Goal: Task Accomplishment & Management: Manage account settings

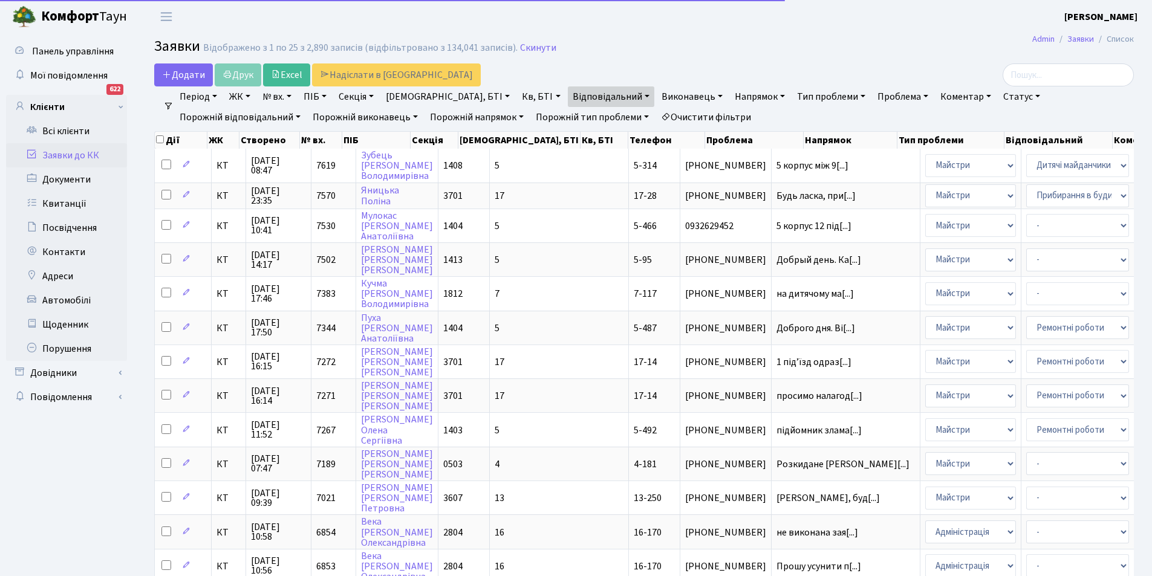
select select "25"
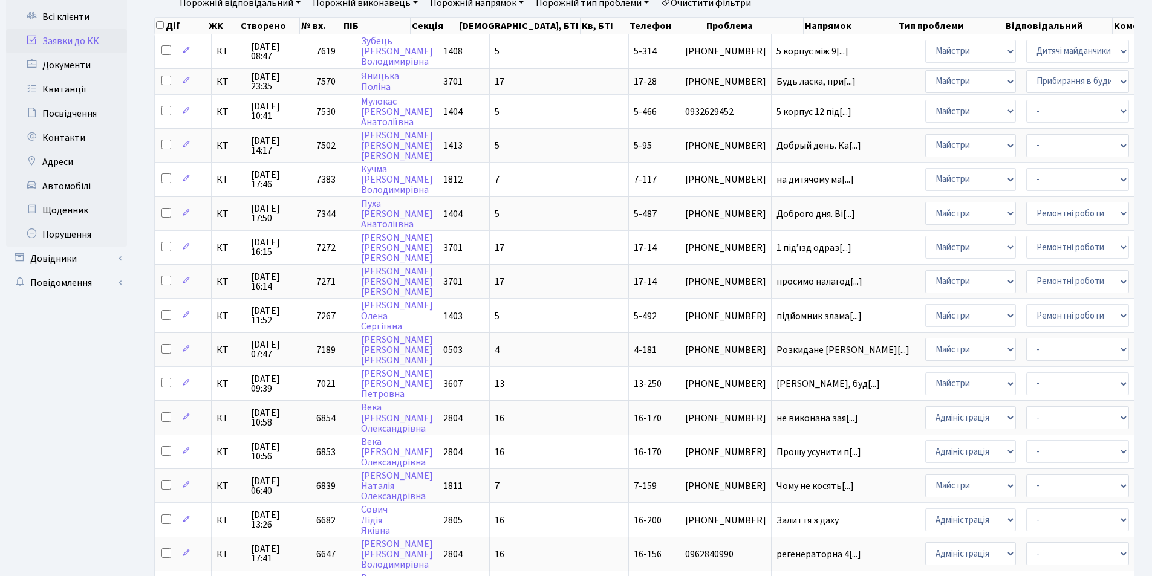
scroll to position [60, 0]
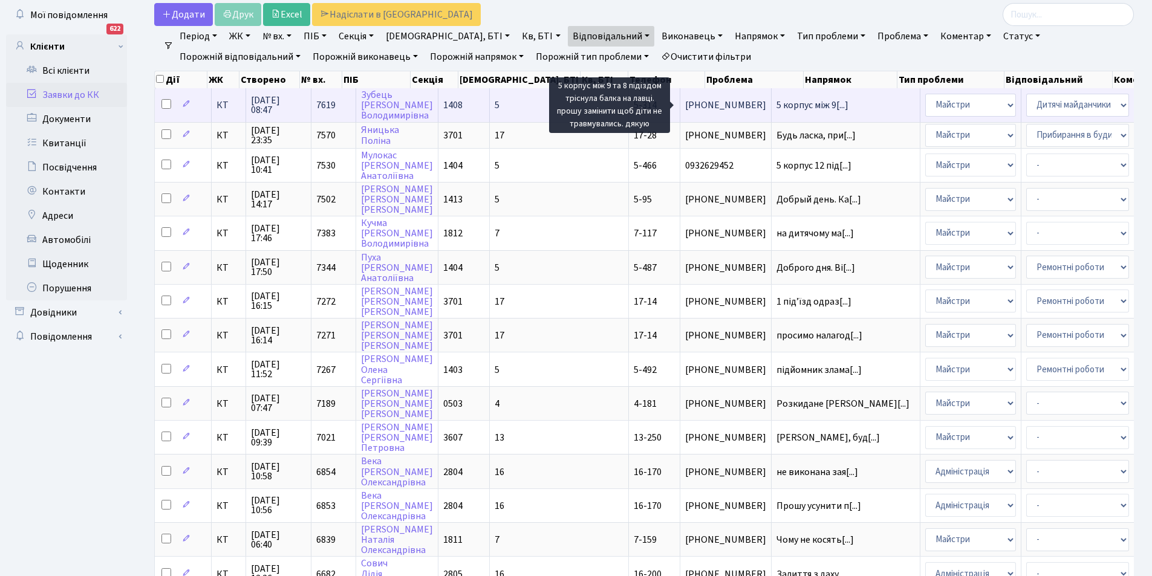
click at [777, 104] on span "5 корпус між 9[...]" at bounding box center [813, 105] width 72 height 13
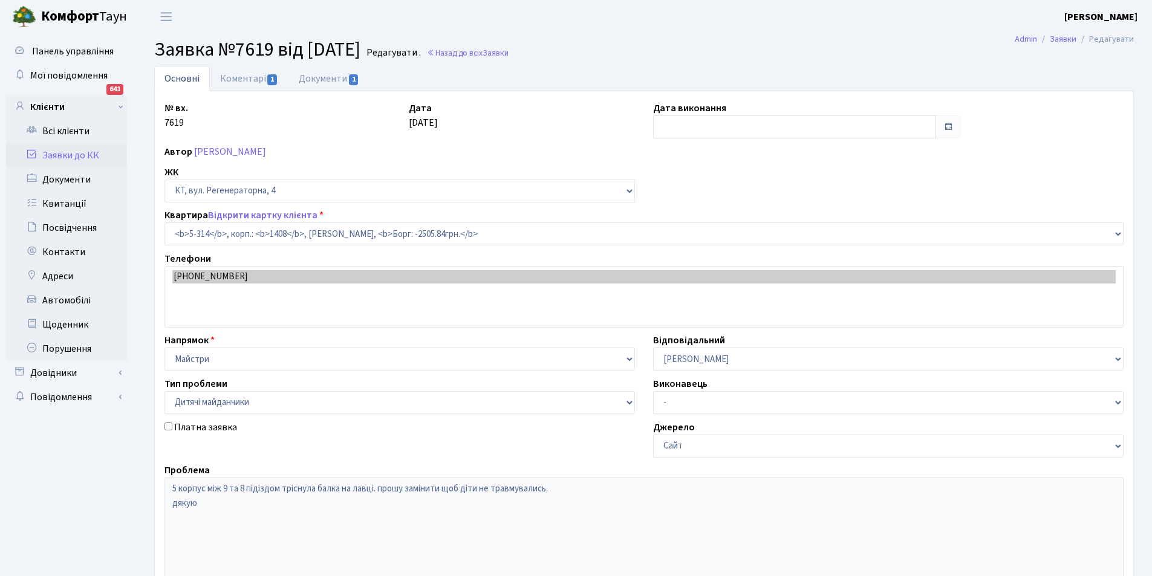
select select "2237"
select select "56"
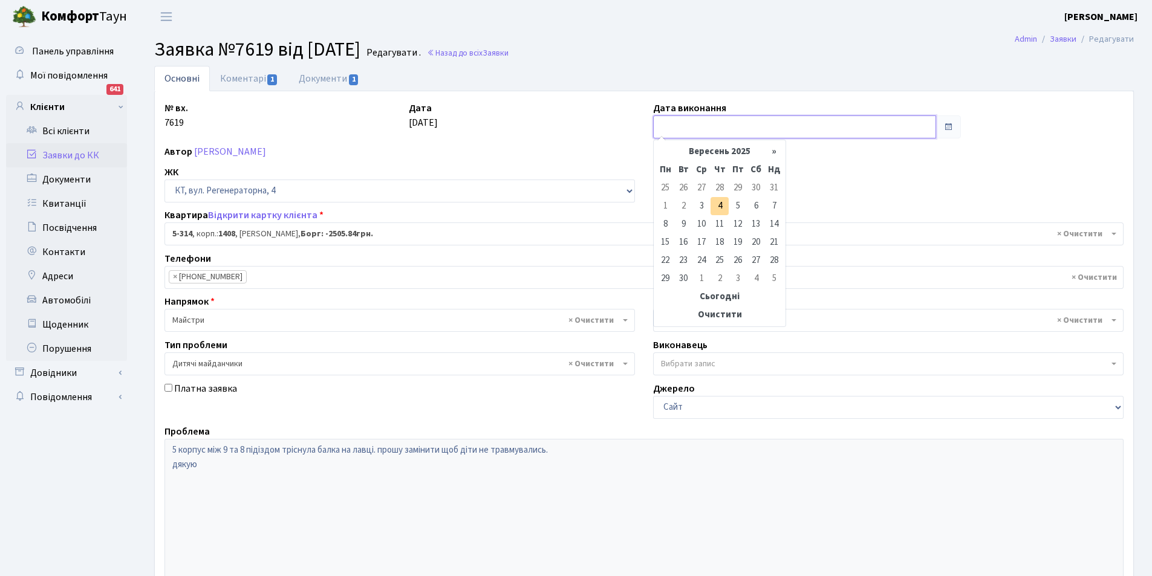
click at [669, 126] on input "text" at bounding box center [794, 127] width 283 height 23
click at [723, 206] on td "4" at bounding box center [720, 206] width 18 height 18
type input "04.09.2025"
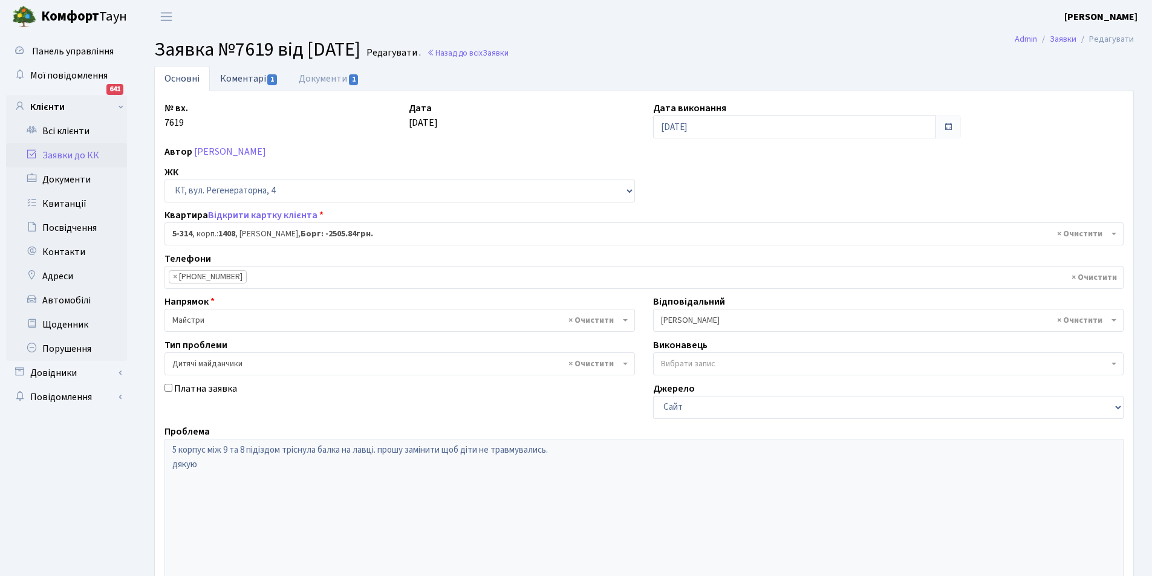
click at [236, 77] on link "Коментарі 1" at bounding box center [249, 78] width 79 height 25
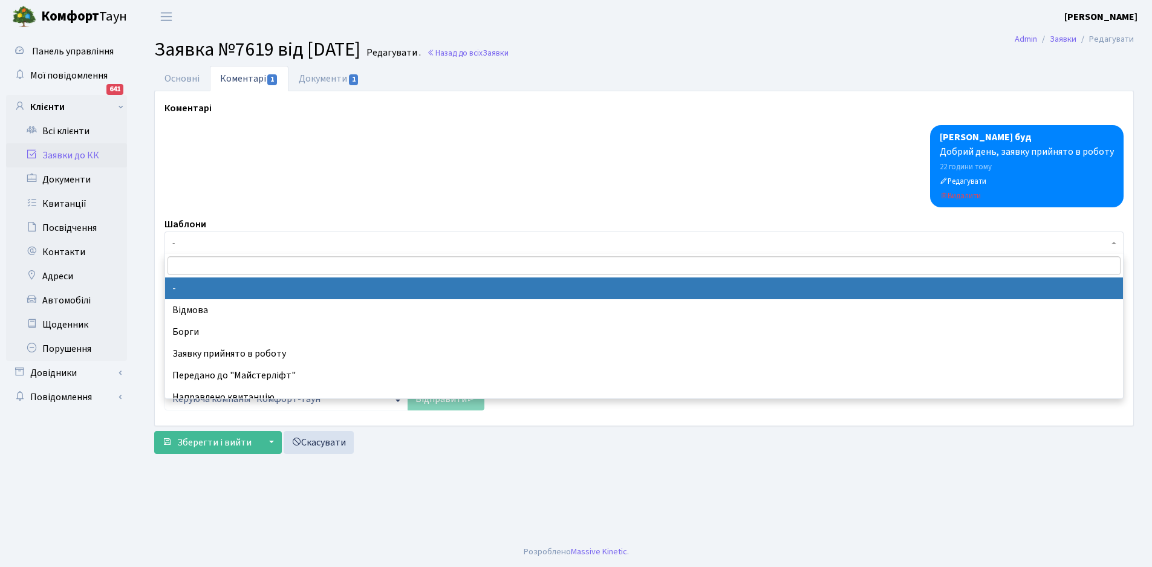
click at [172, 242] on span "-" at bounding box center [640, 243] width 936 height 12
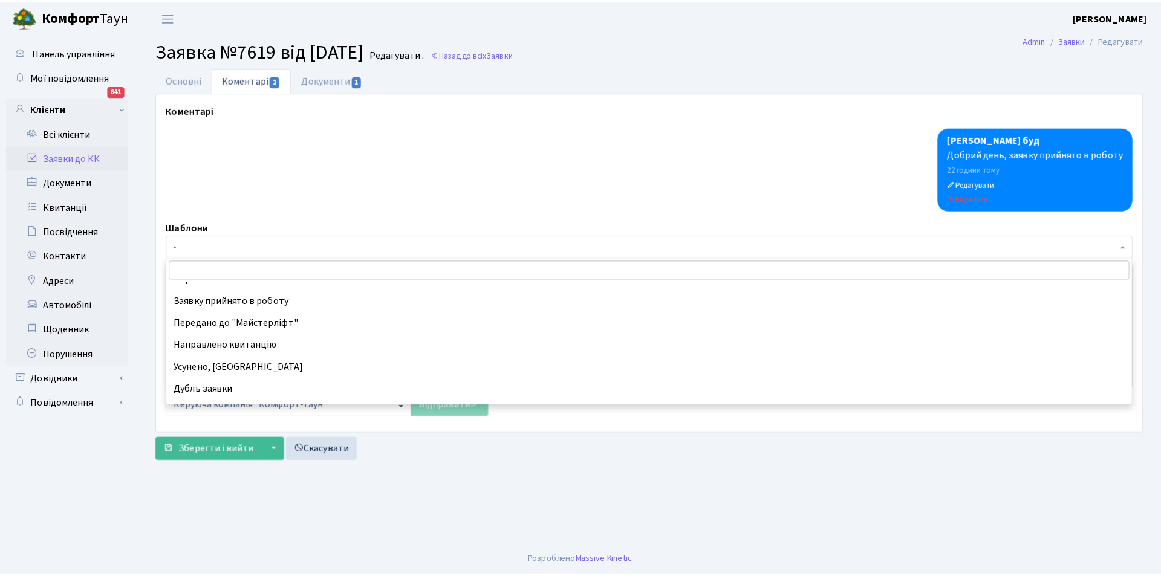
scroll to position [73, 0]
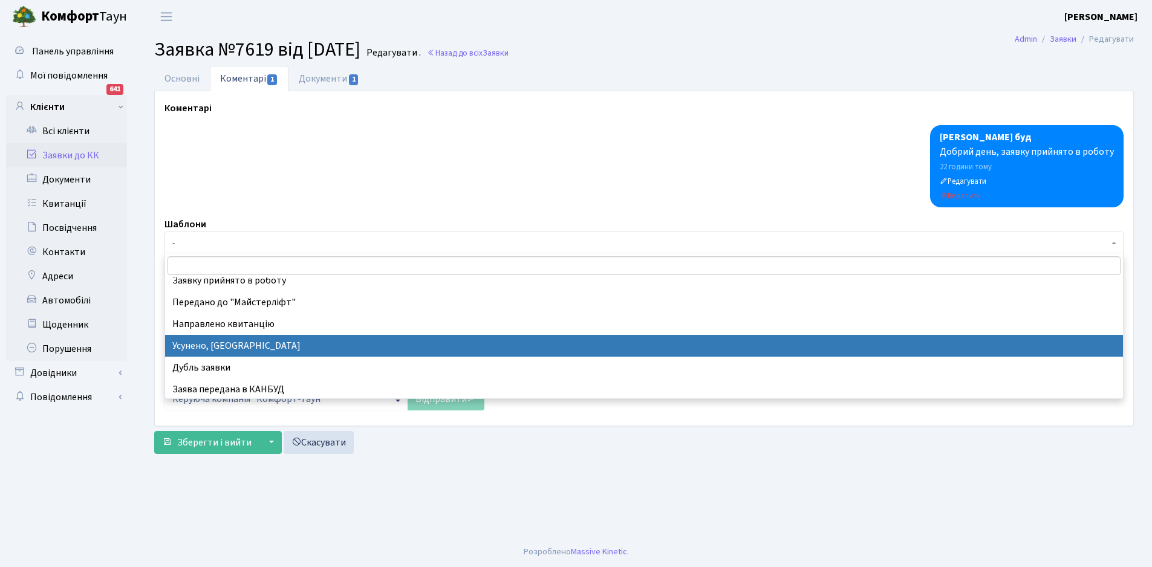
drag, startPoint x: 301, startPoint y: 344, endPoint x: 141, endPoint y: 39, distance: 344.4
select select "15"
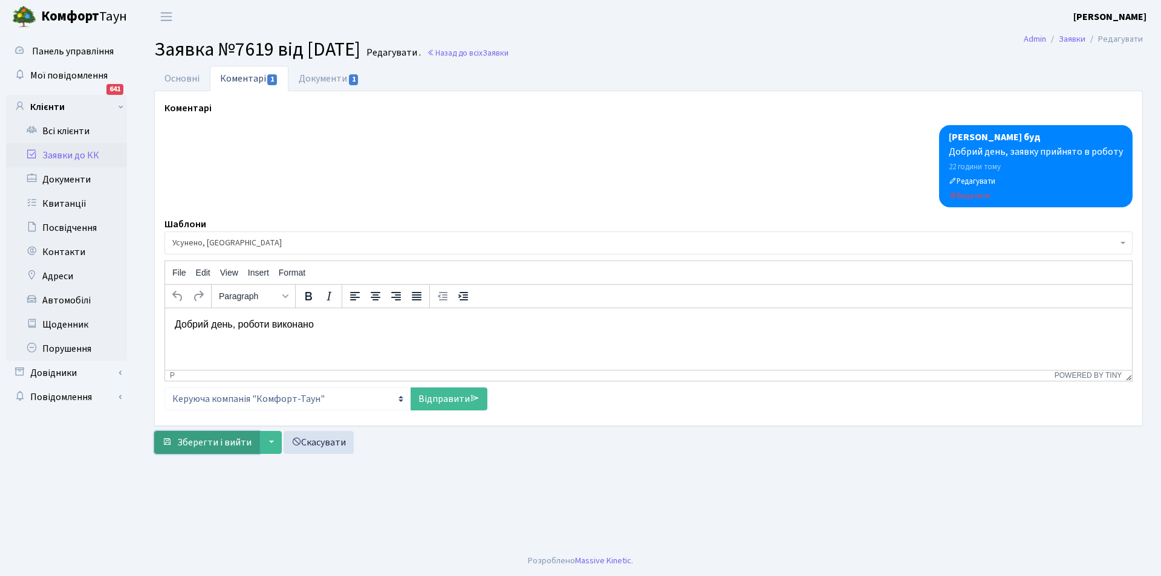
click at [225, 445] on span "Зберегти і вийти" at bounding box center [214, 442] width 74 height 13
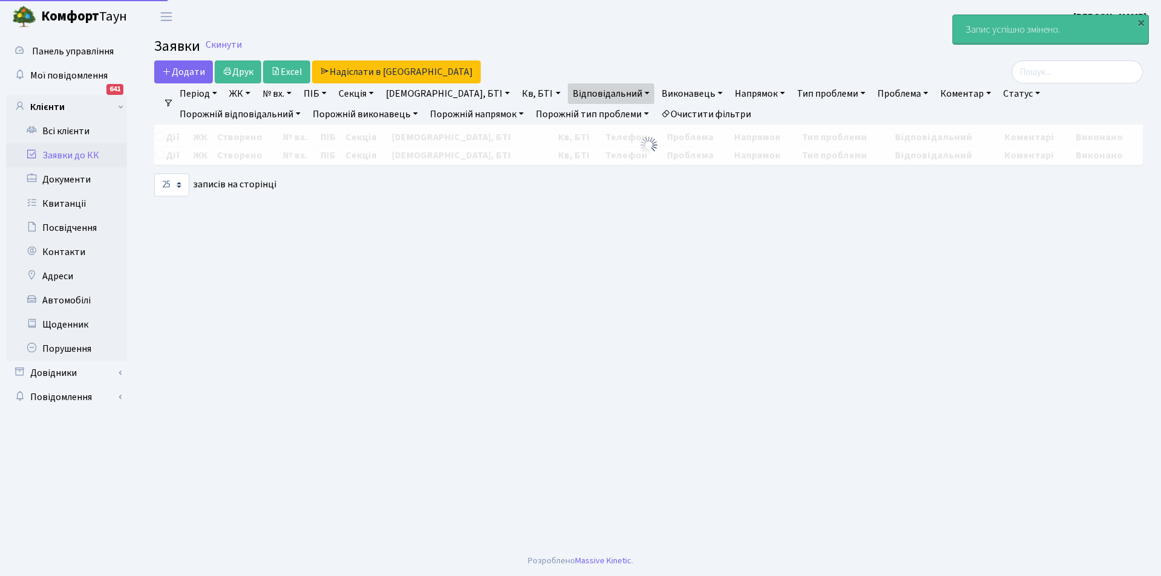
select select "25"
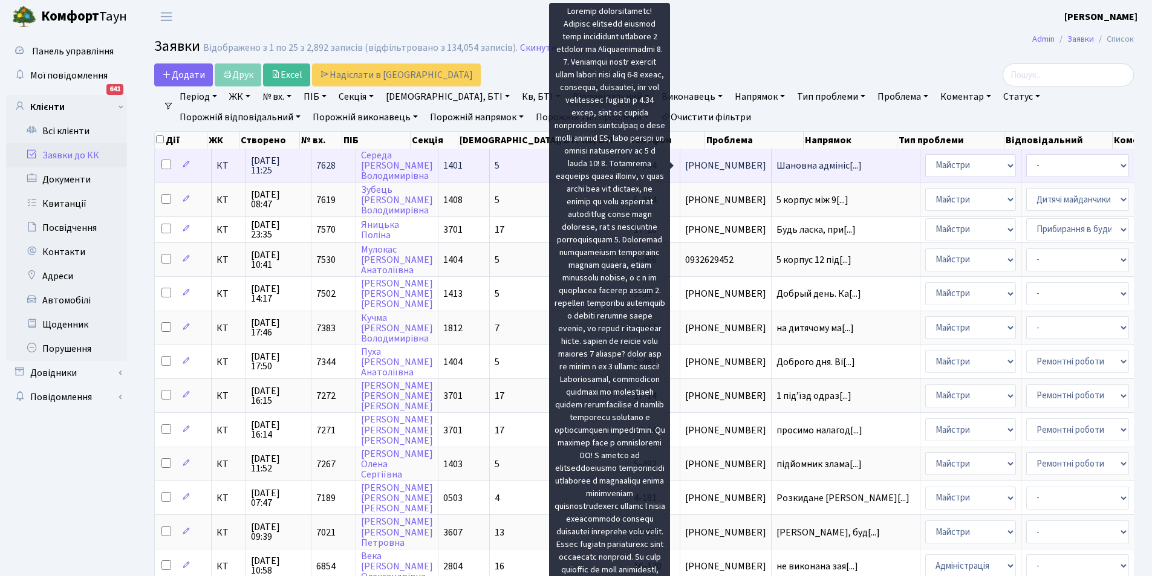
click at [777, 162] on span "Шановна адмініс[...]" at bounding box center [819, 165] width 85 height 13
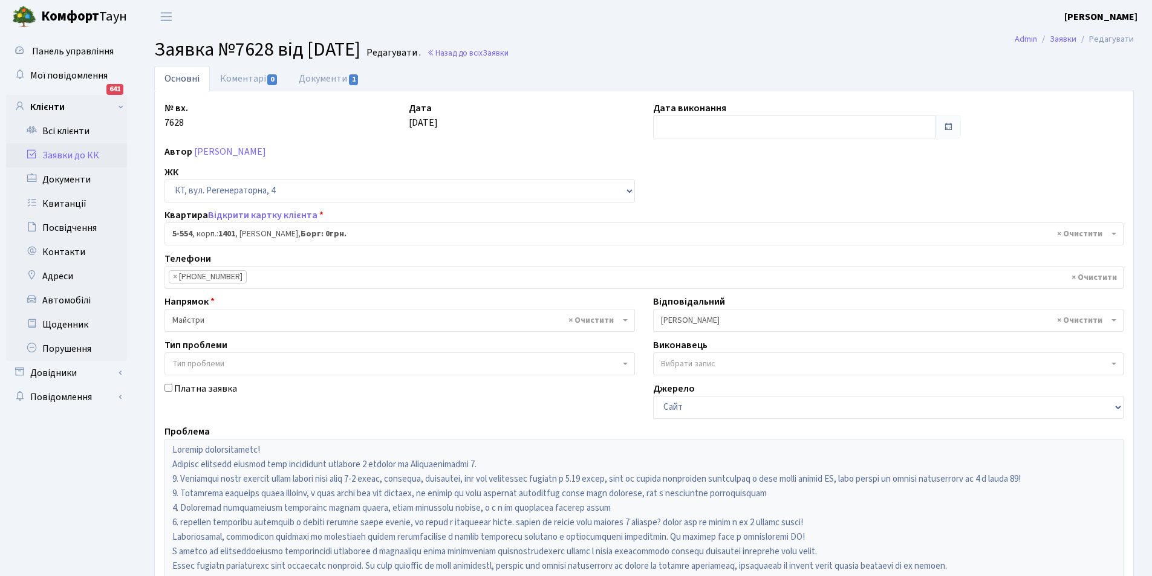
select select "1948"
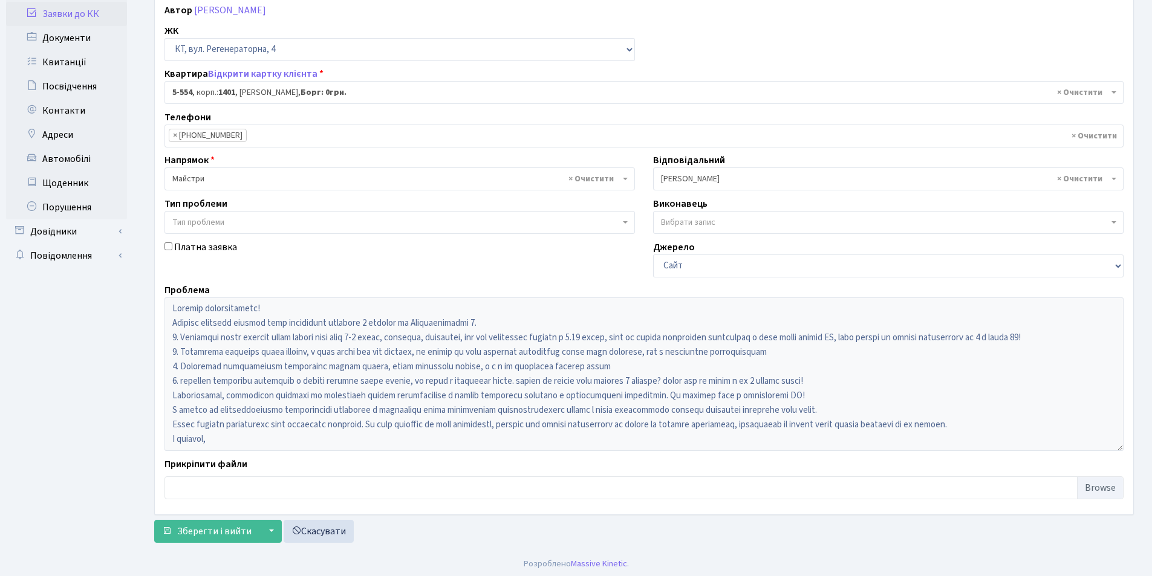
scroll to position [145, 0]
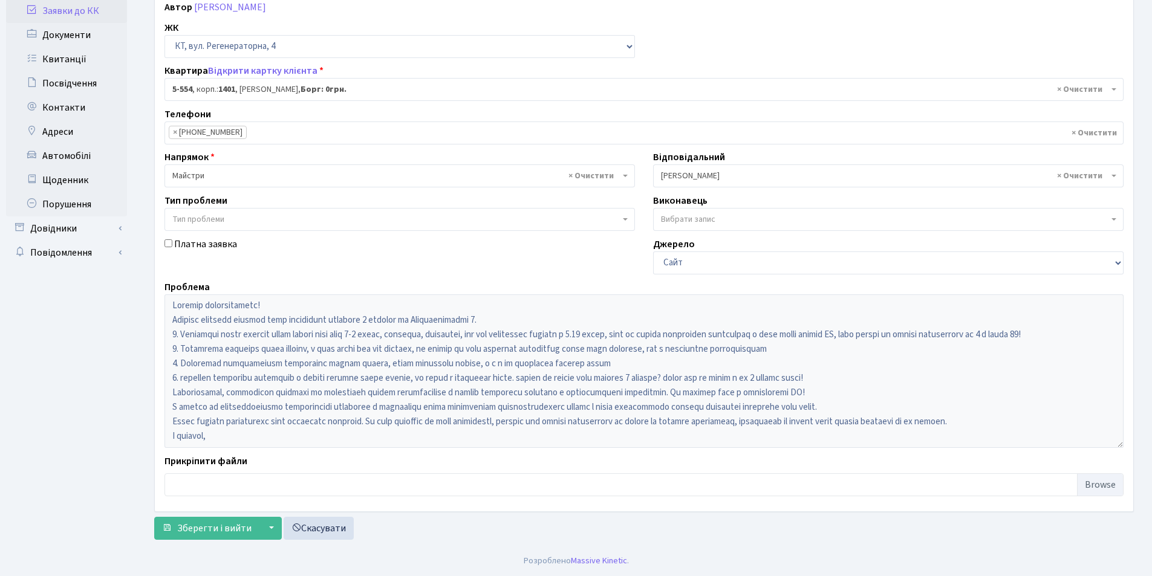
click at [733, 27] on div "№ вх. 7628 Дата 03.09.2025 Дата виконання Автор Середа Ганна Володимирівна ЖК -…" at bounding box center [643, 229] width 977 height 546
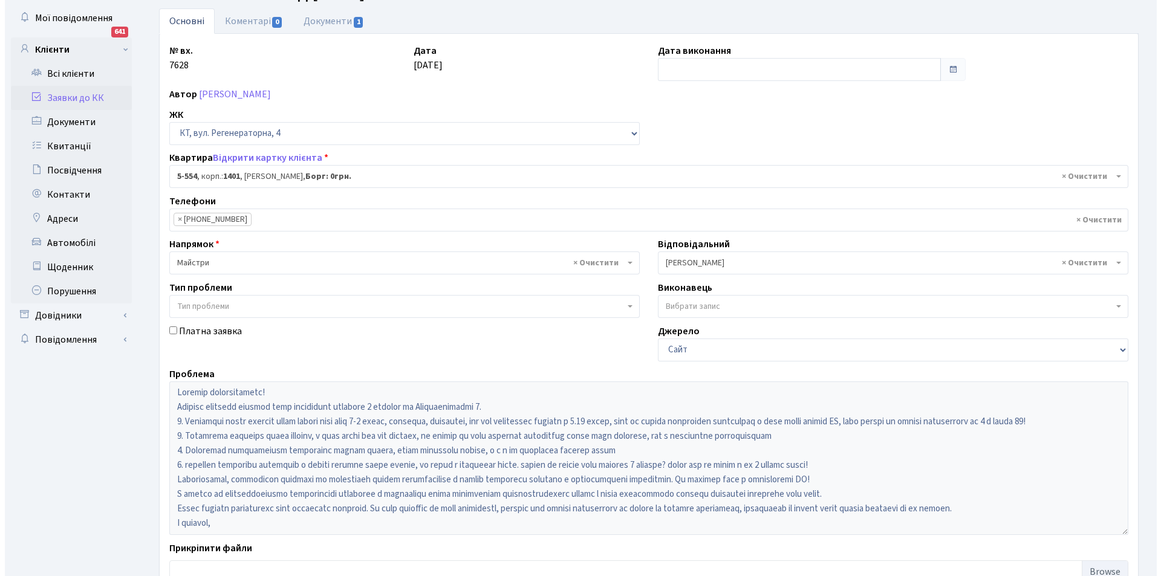
scroll to position [0, 0]
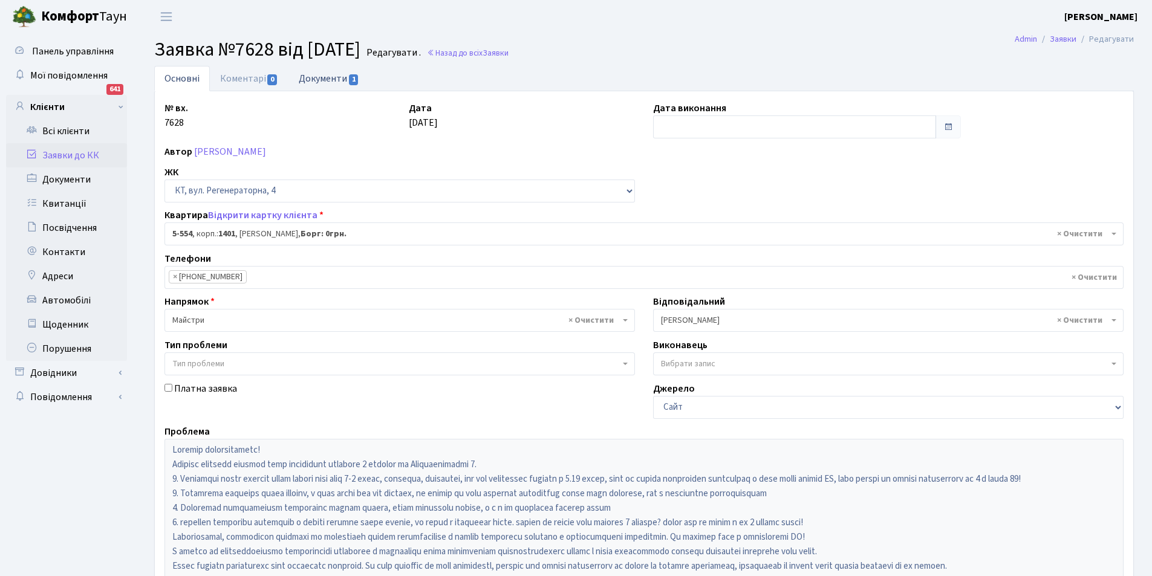
click at [334, 77] on link "Документи 1" at bounding box center [328, 78] width 81 height 25
select select "25"
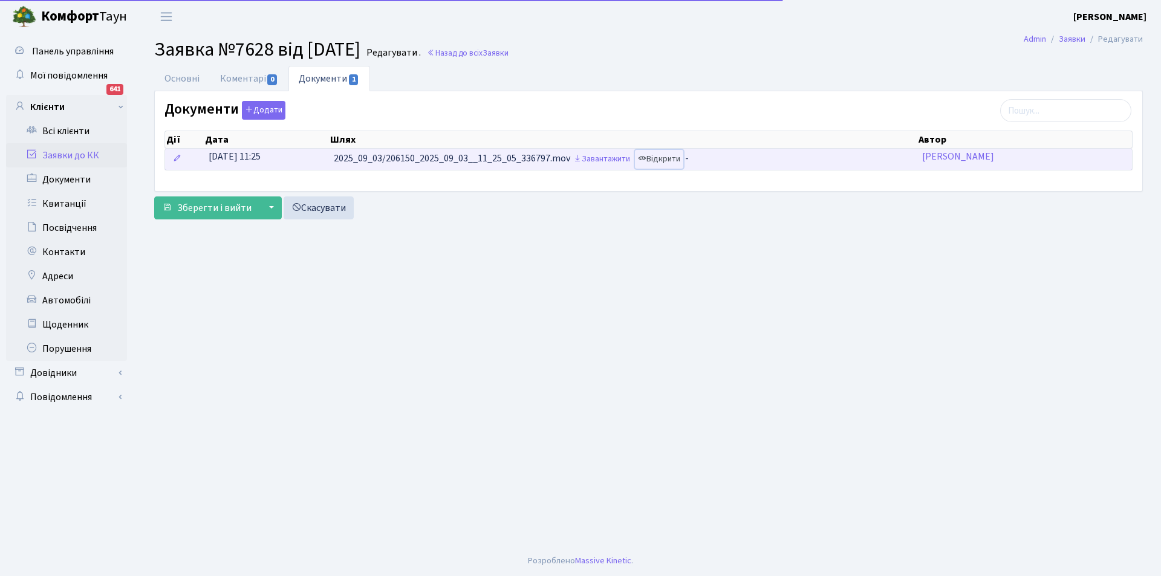
click at [678, 158] on link "Відкрити" at bounding box center [659, 159] width 48 height 19
click at [678, 157] on link "Відкрити" at bounding box center [659, 159] width 48 height 19
click at [662, 154] on link "Відкрити" at bounding box center [659, 159] width 48 height 19
click at [669, 161] on link "Відкрити" at bounding box center [659, 159] width 48 height 19
click at [660, 164] on link "Відкрити" at bounding box center [659, 159] width 48 height 19
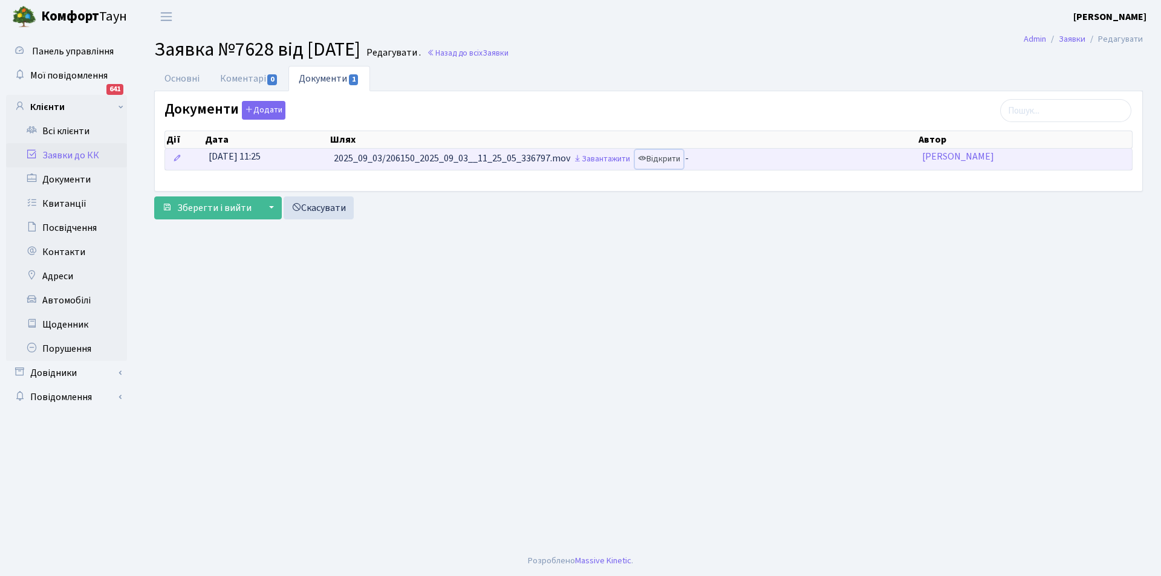
click at [646, 159] on icon at bounding box center [642, 158] width 8 height 8
click at [657, 160] on link "Відкрити" at bounding box center [659, 159] width 48 height 19
click at [656, 157] on link "Відкрити" at bounding box center [659, 159] width 48 height 19
click at [667, 163] on link "Відкрити" at bounding box center [659, 159] width 48 height 19
click at [676, 165] on link "Відкрити" at bounding box center [659, 159] width 48 height 19
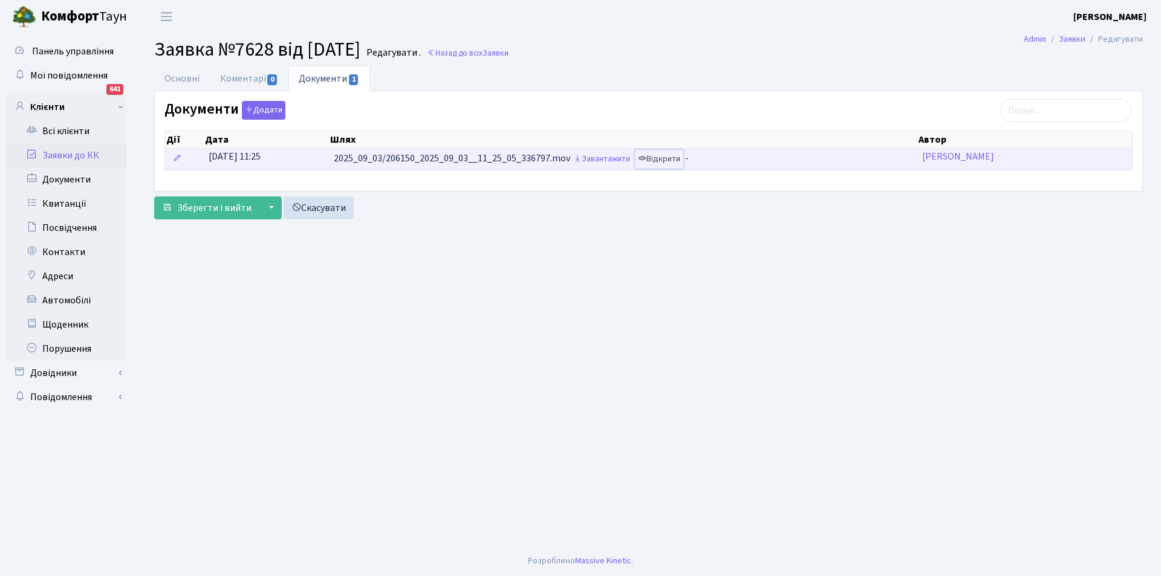
click at [667, 158] on link "Відкрити" at bounding box center [659, 159] width 48 height 19
click at [671, 158] on link "Відкрити" at bounding box center [659, 159] width 48 height 19
click at [652, 163] on link "Відкрити" at bounding box center [659, 159] width 48 height 19
click at [659, 161] on link "Відкрити" at bounding box center [659, 159] width 48 height 19
click at [666, 156] on link "Відкрити" at bounding box center [659, 159] width 48 height 19
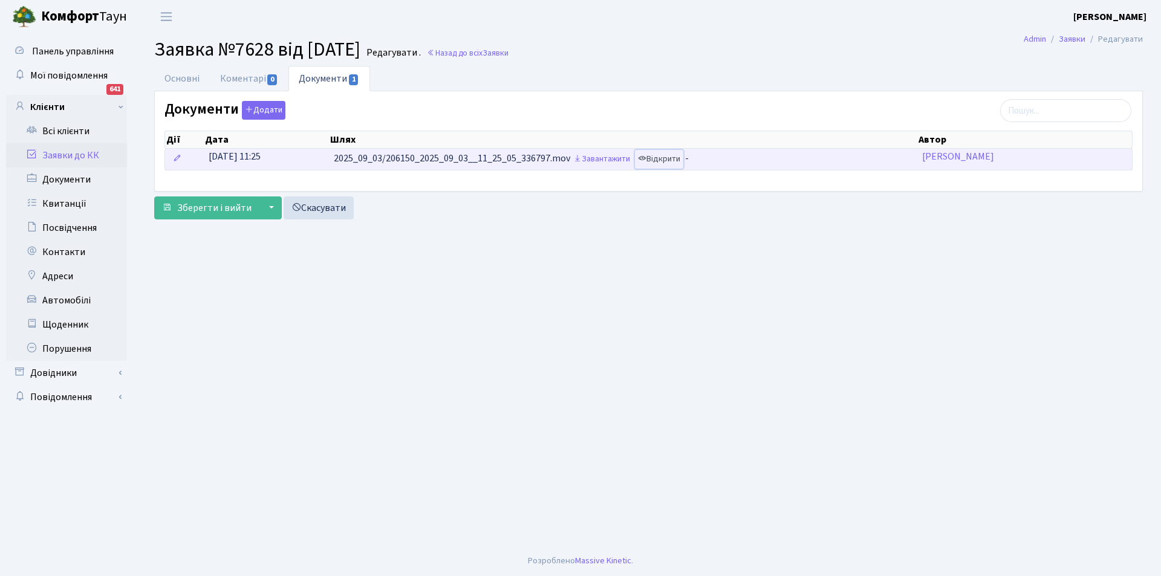
click at [666, 163] on link "Відкрити" at bounding box center [659, 159] width 48 height 19
click at [673, 163] on link "Відкрити" at bounding box center [659, 159] width 48 height 19
click at [656, 164] on link "Відкрити" at bounding box center [659, 159] width 48 height 19
click at [670, 160] on link "Відкрити" at bounding box center [659, 159] width 48 height 19
click at [676, 155] on link "Відкрити" at bounding box center [659, 159] width 48 height 19
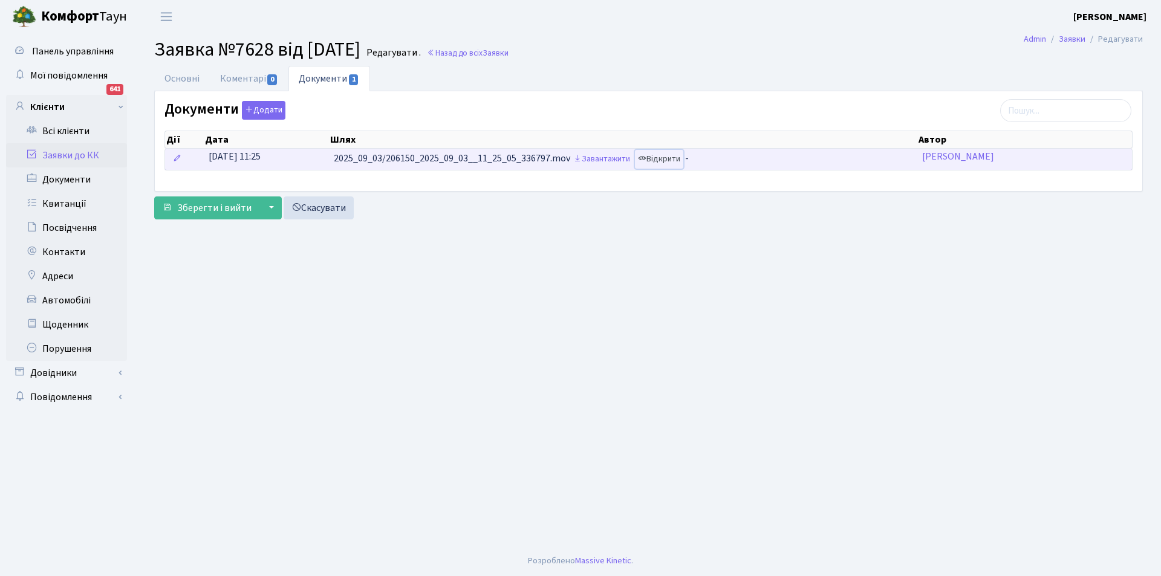
click at [665, 164] on link "Відкрити" at bounding box center [659, 159] width 48 height 19
click at [671, 164] on link "Відкрити" at bounding box center [659, 159] width 48 height 19
click at [675, 161] on link "Відкрити" at bounding box center [659, 159] width 48 height 19
click at [666, 157] on link "Відкрити" at bounding box center [659, 159] width 48 height 19
click at [655, 159] on link "Відкрити" at bounding box center [659, 159] width 48 height 19
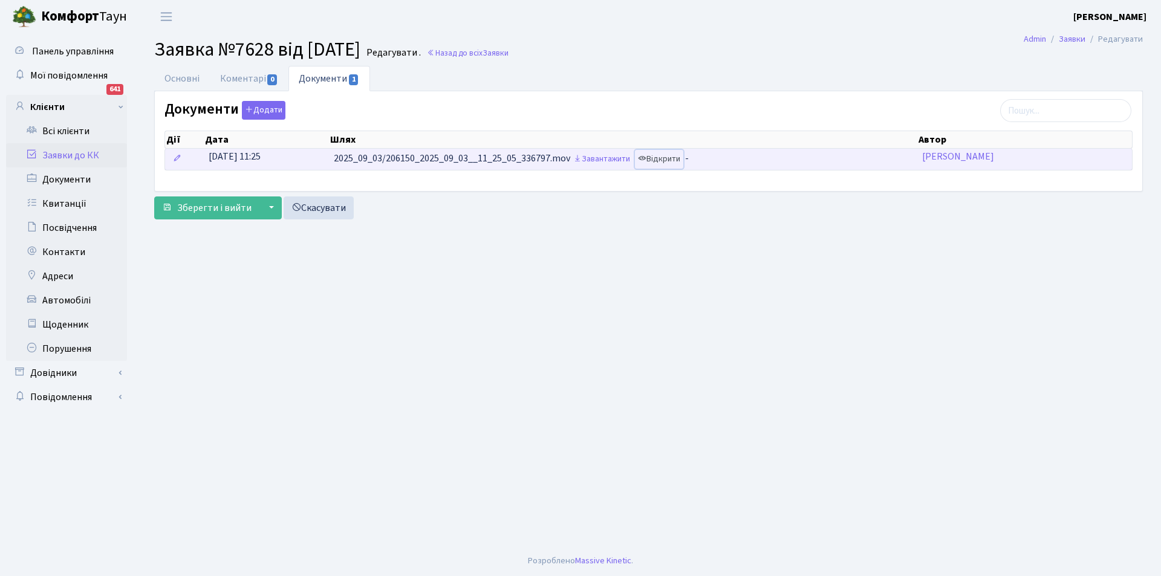
click at [662, 163] on link "Відкрити" at bounding box center [659, 159] width 48 height 19
click at [599, 161] on link "Завантажити" at bounding box center [601, 159] width 63 height 19
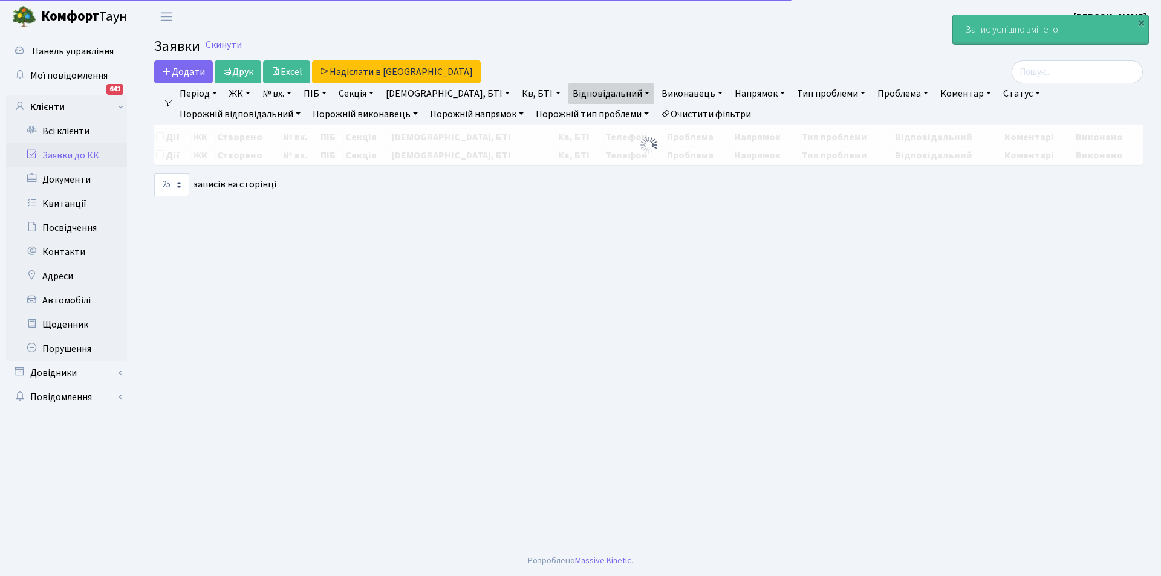
select select "25"
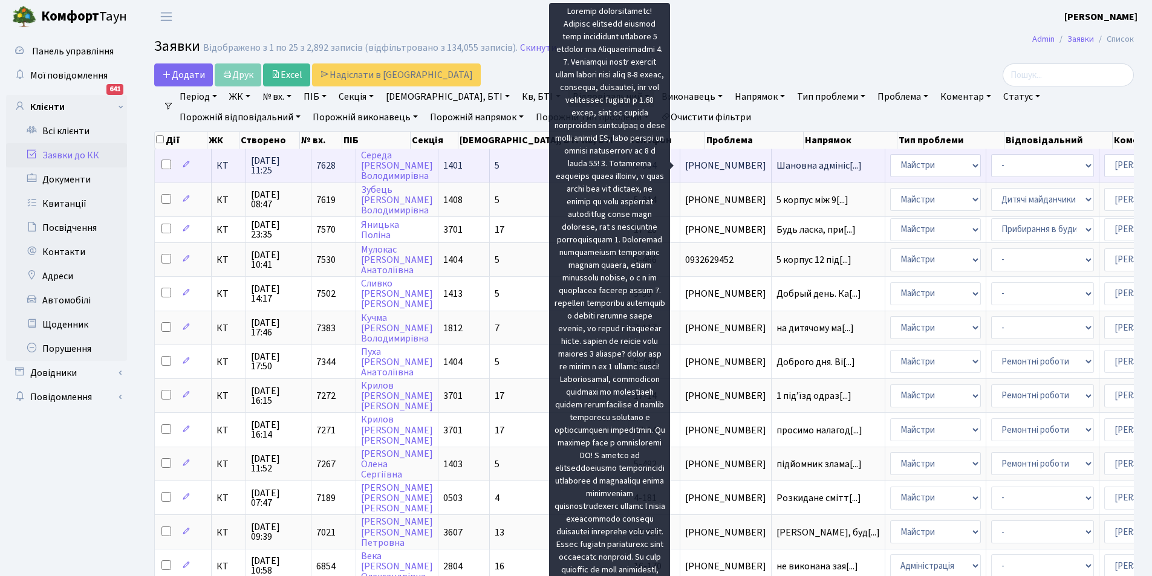
click at [777, 161] on span "Шановна адмініс[...]" at bounding box center [819, 165] width 85 height 13
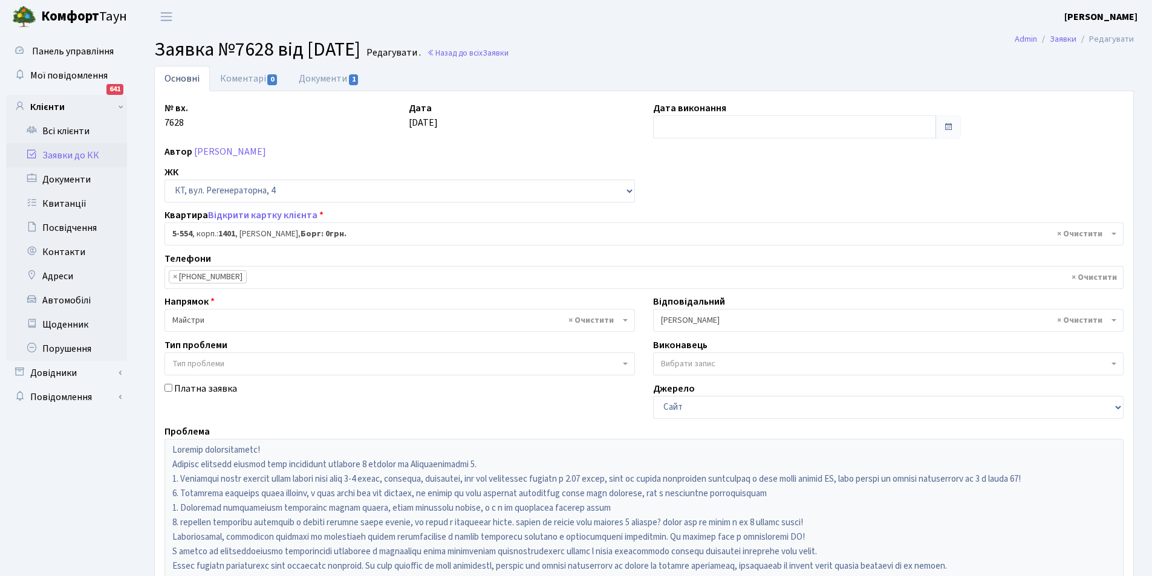
select select "1948"
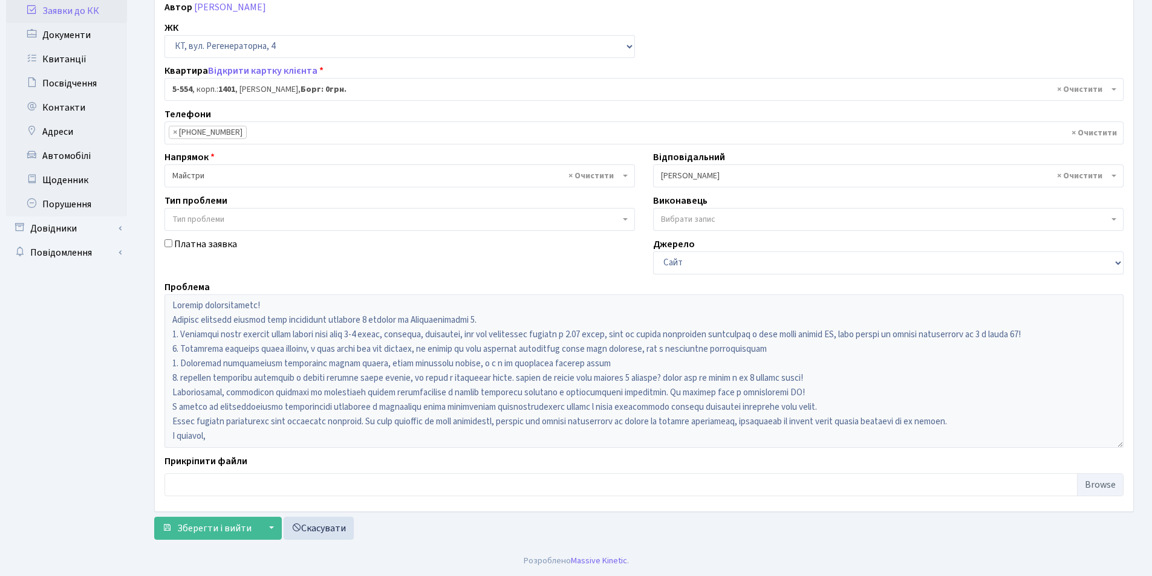
scroll to position [15, 0]
